Goal: Check status

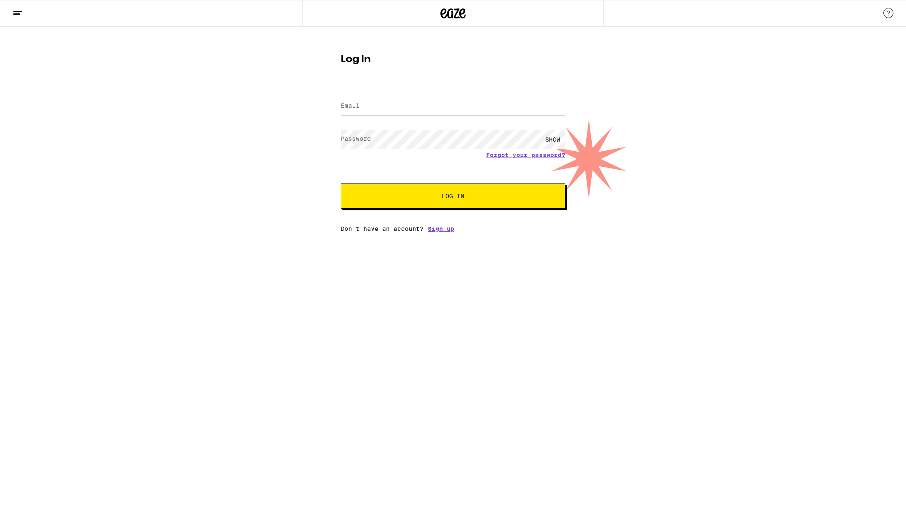
type input "[EMAIL_ADDRESS][DOMAIN_NAME]"
click at [526, 204] on button "Log In" at bounding box center [453, 195] width 225 height 25
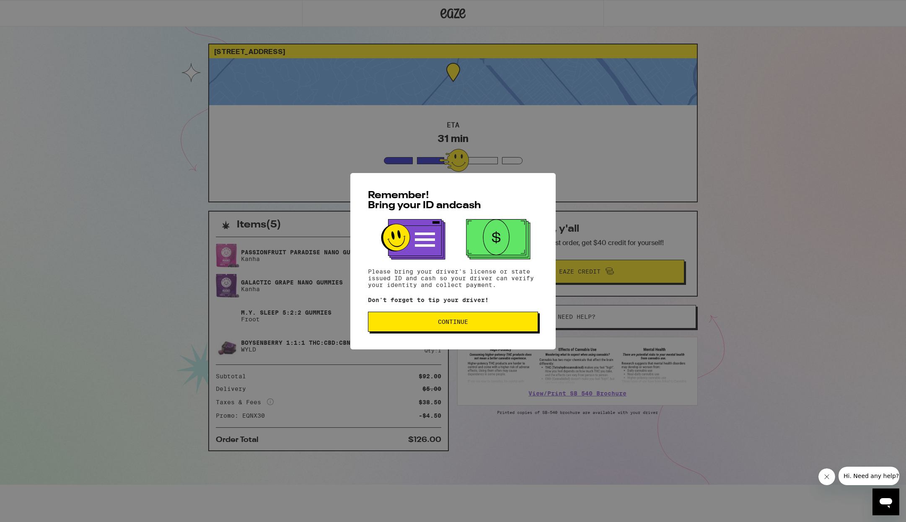
click at [444, 330] on button "Continue" at bounding box center [453, 322] width 170 height 20
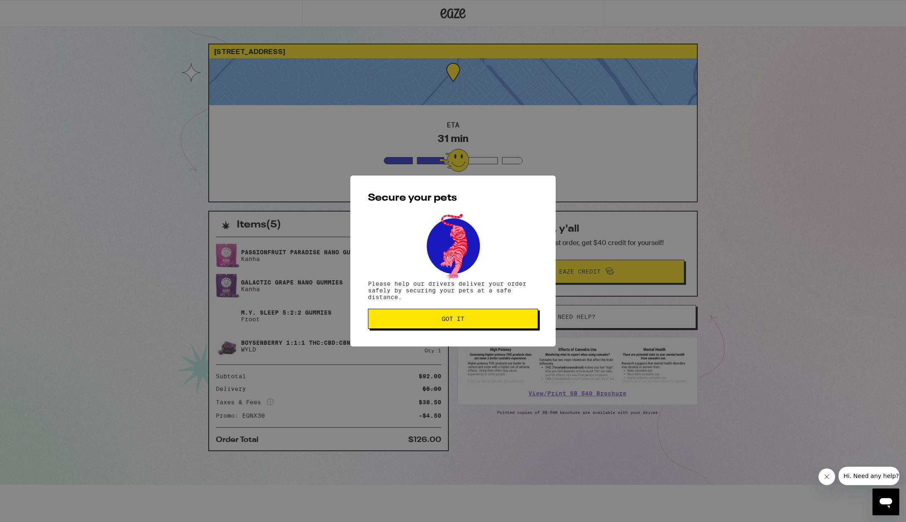
click at [447, 327] on button "Got it" at bounding box center [453, 319] width 170 height 20
